Goal: Find specific page/section

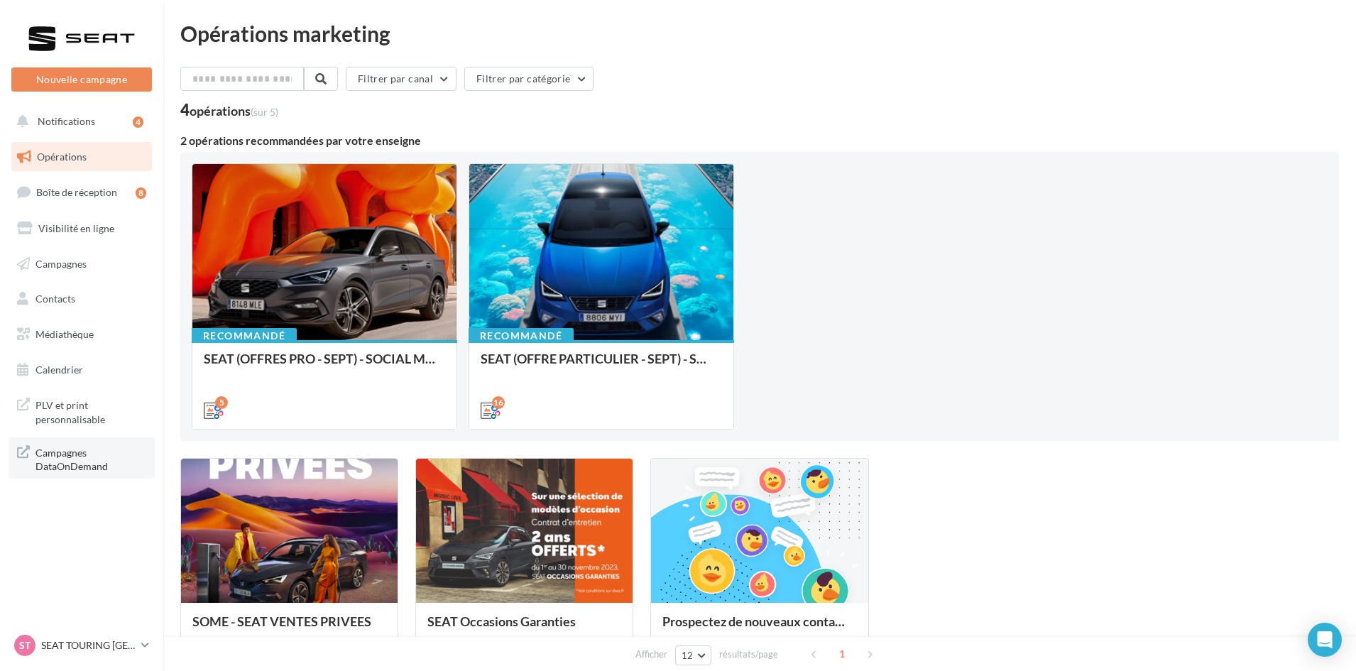
click at [78, 458] on span "Campagnes DataOnDemand" at bounding box center [91, 458] width 111 height 31
click at [87, 653] on div "ST SEAT TOURING [GEOGRAPHIC_DATA] SEAT-[GEOGRAPHIC_DATA]" at bounding box center [74, 645] width 121 height 21
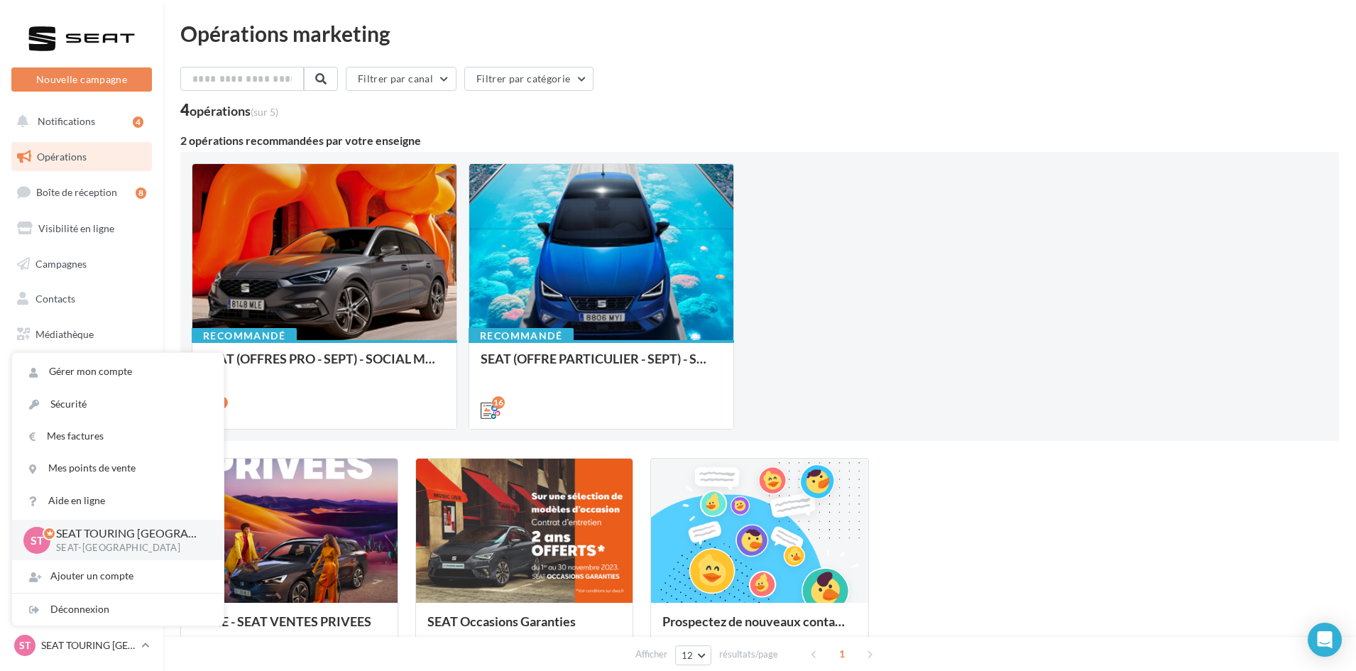
drag, startPoint x: 178, startPoint y: 320, endPoint x: 170, endPoint y: 326, distance: 10.2
click at [178, 320] on div "Opérations marketing Filtrer par canal Filtrer par catégorie 4 opérations (sur …" at bounding box center [759, 386] width 1193 height 726
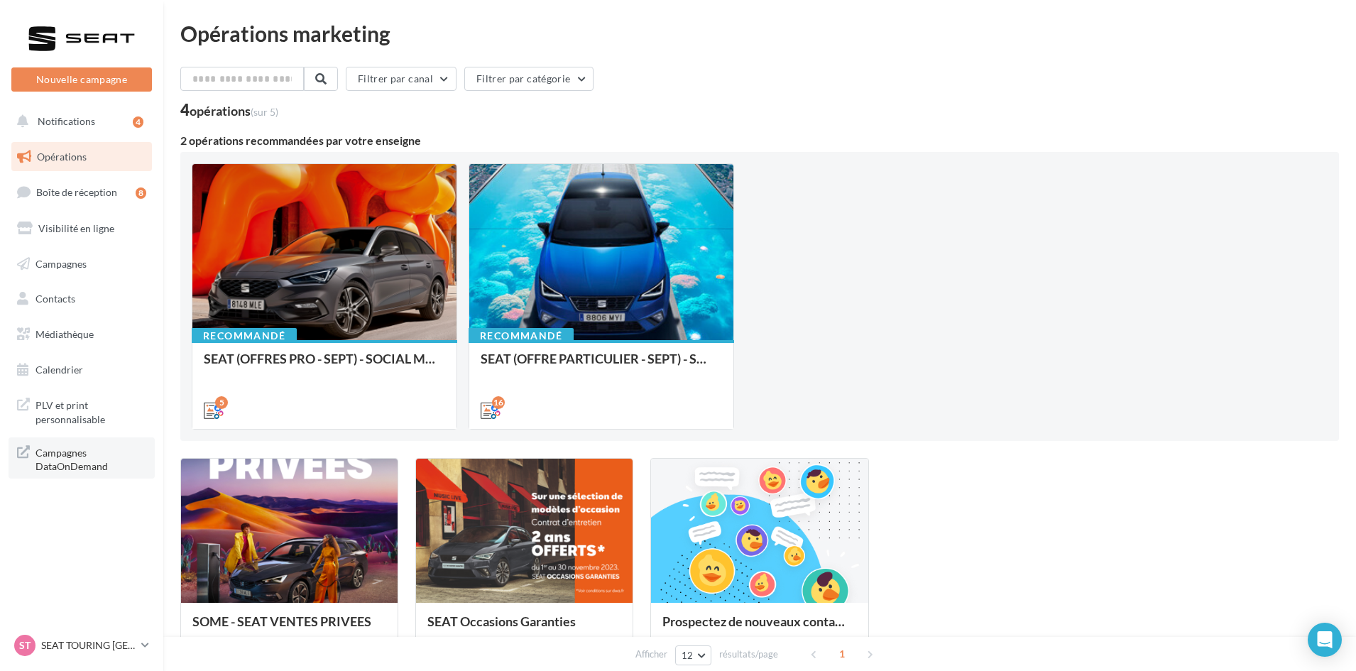
click at [92, 459] on span "Campagnes DataOnDemand" at bounding box center [91, 458] width 111 height 31
click at [72, 454] on span "Campagnes DataOnDemand" at bounding box center [91, 458] width 111 height 31
click at [77, 635] on link "ST SEAT TOURING [GEOGRAPHIC_DATA] SEAT-[GEOGRAPHIC_DATA]" at bounding box center [81, 645] width 141 height 27
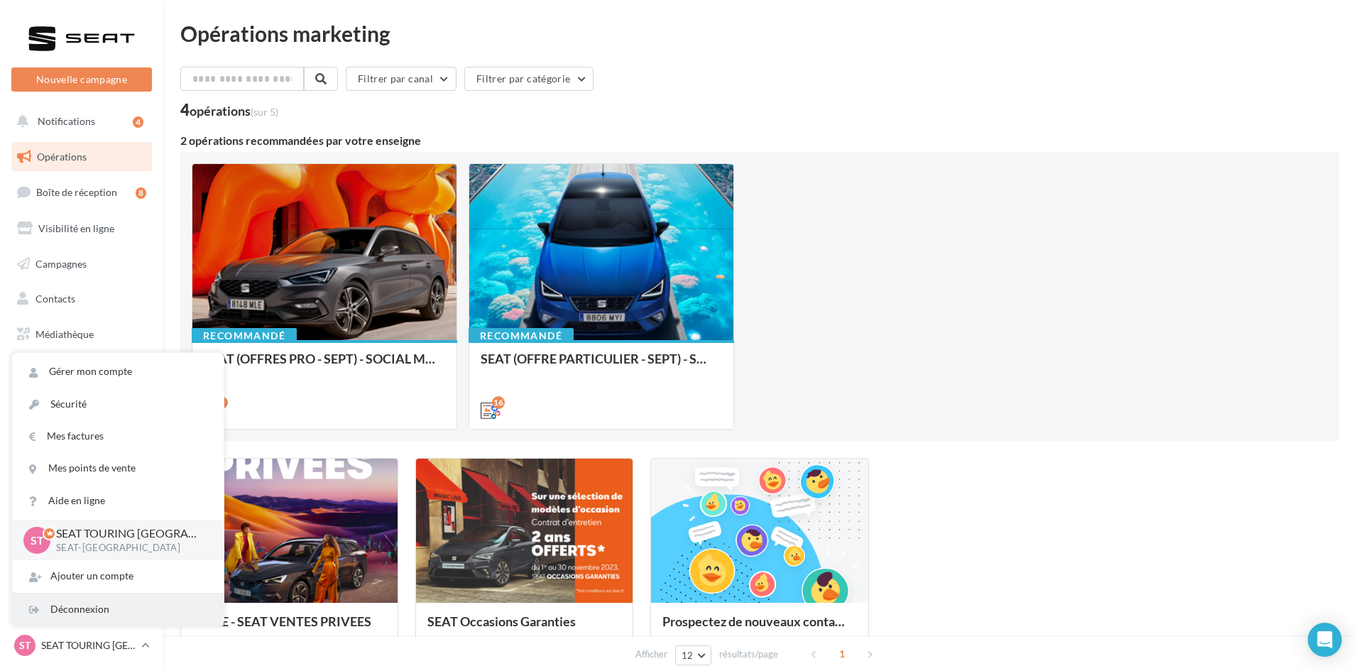
click at [81, 613] on div "Déconnexion" at bounding box center [118, 610] width 212 height 32
